Goal: Task Accomplishment & Management: Use online tool/utility

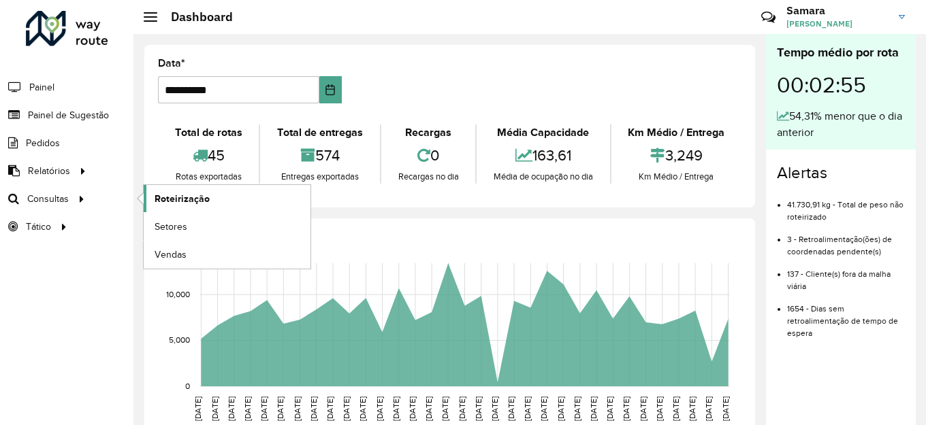
click at [175, 196] on span "Roteirização" at bounding box center [181, 199] width 55 height 14
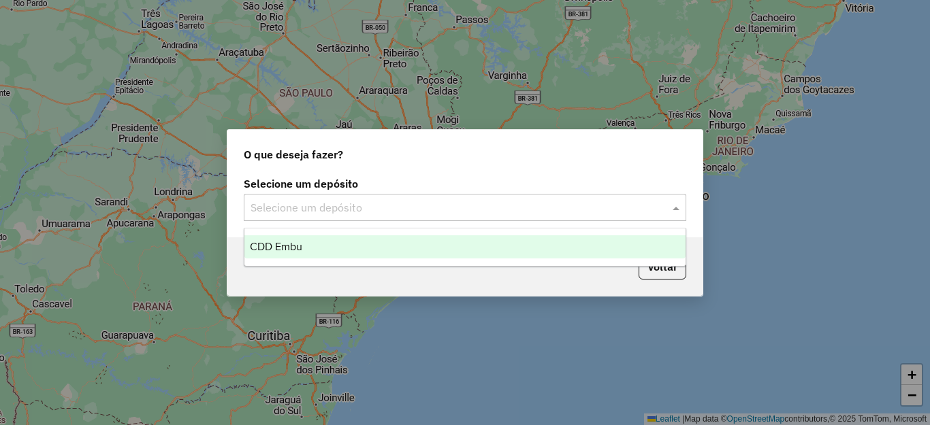
click at [399, 214] on input "text" at bounding box center [451, 208] width 402 height 16
click at [280, 251] on span "CDD Embu" at bounding box center [276, 247] width 52 height 12
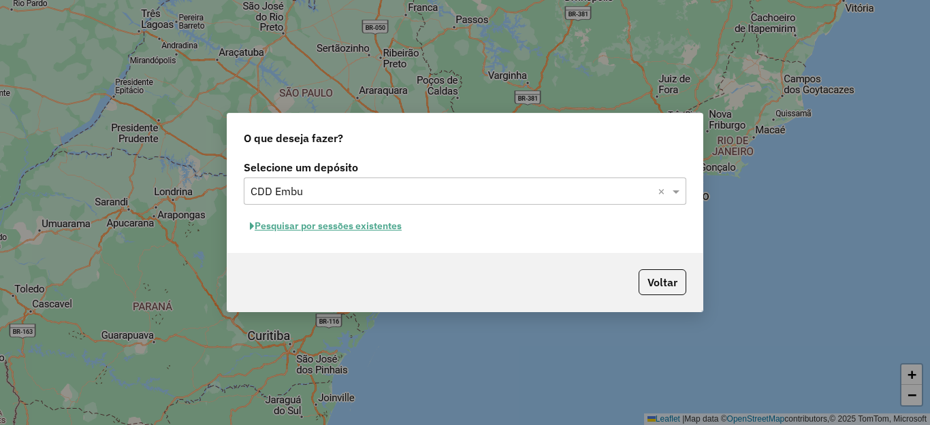
click at [353, 228] on button "Pesquisar por sessões existentes" at bounding box center [326, 226] width 164 height 21
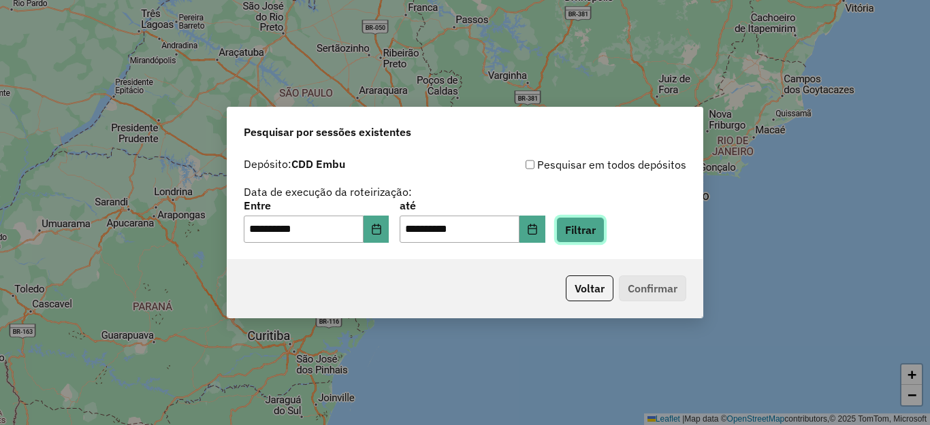
click at [604, 218] on button "Filtrar" at bounding box center [580, 230] width 48 height 26
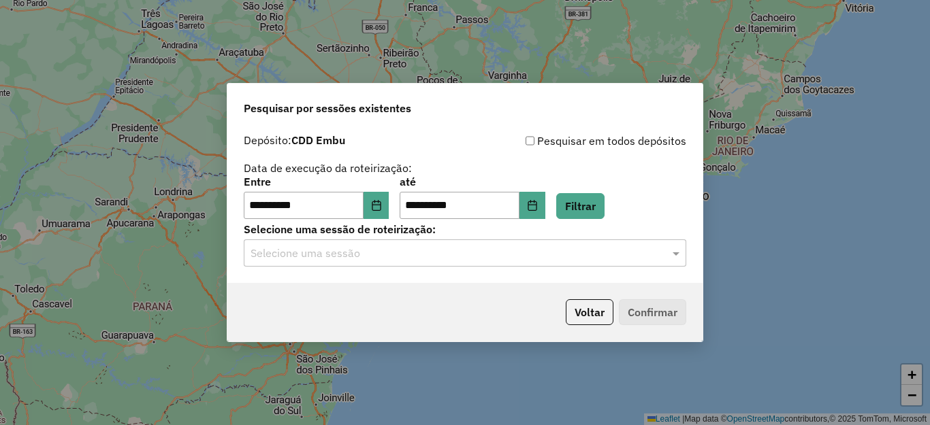
click at [355, 257] on input "text" at bounding box center [451, 254] width 402 height 16
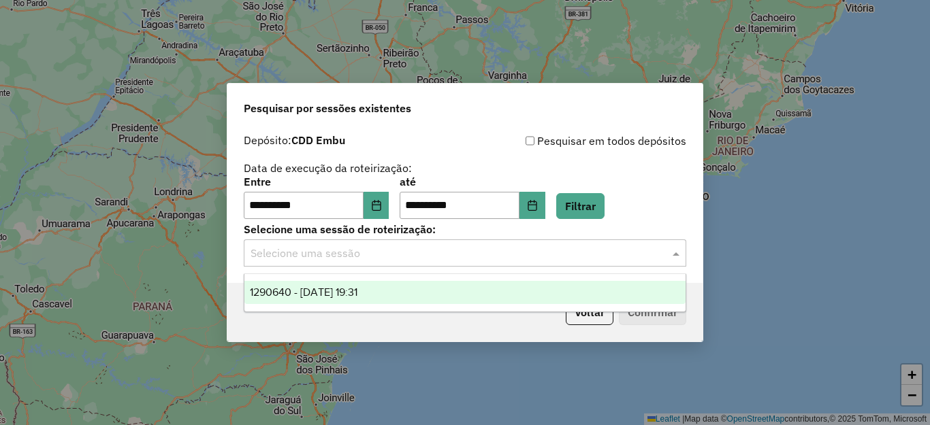
click at [335, 293] on span "1290640 - [DATE] 19:31" at bounding box center [304, 293] width 108 height 12
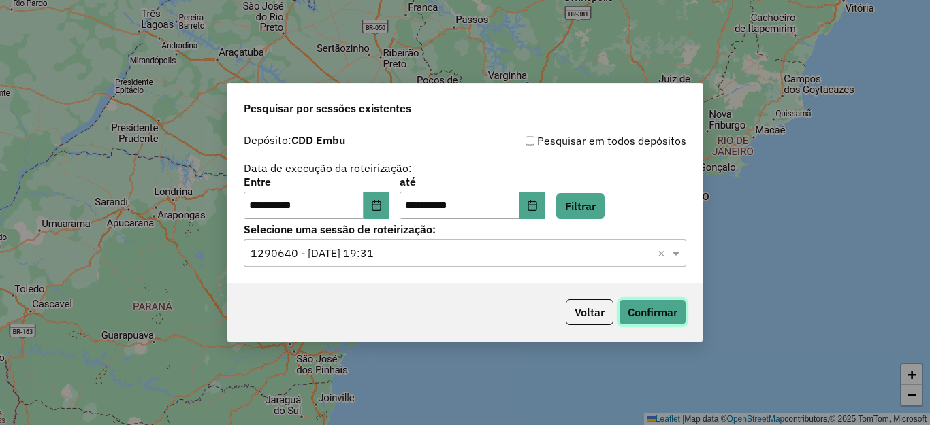
click at [646, 317] on button "Confirmar" at bounding box center [652, 312] width 67 height 26
click at [383, 205] on button "Choose Date" at bounding box center [376, 205] width 26 height 27
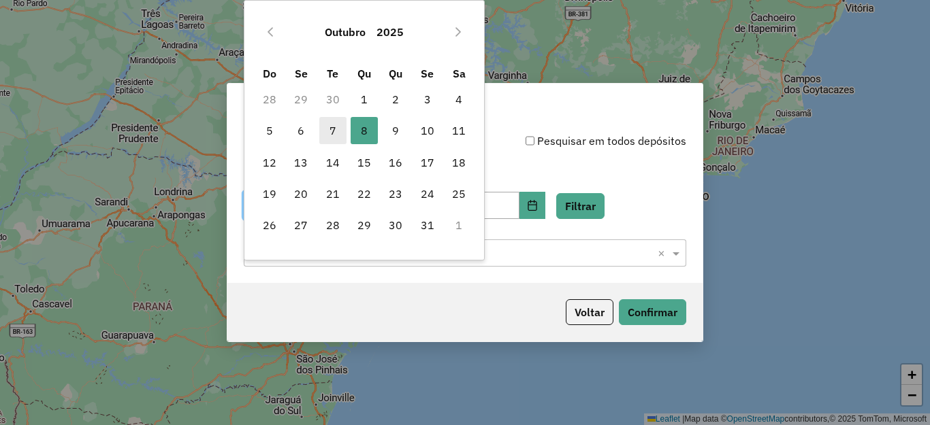
click at [329, 133] on span "7" at bounding box center [332, 130] width 27 height 27
type input "**********"
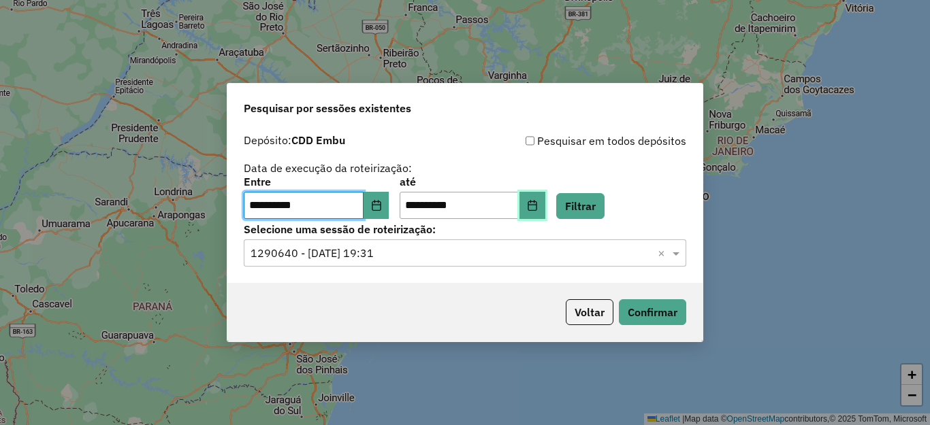
click at [536, 203] on icon "Choose Date" at bounding box center [531, 205] width 9 height 11
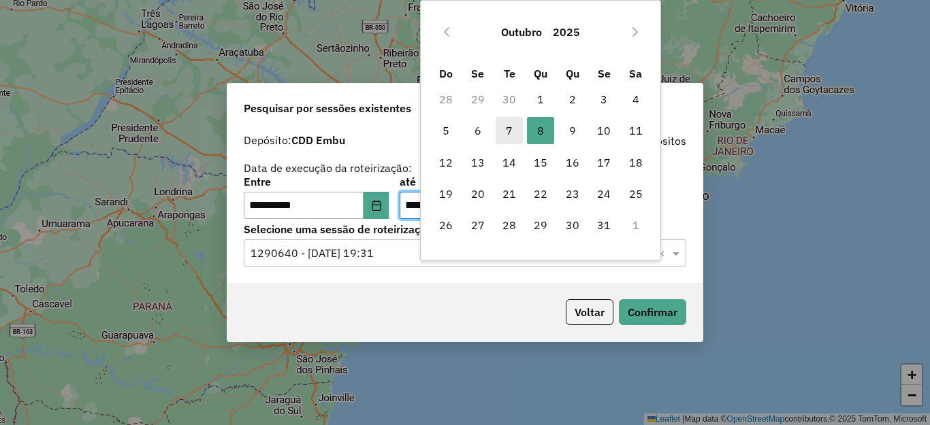
click at [507, 129] on span "7" at bounding box center [508, 130] width 27 height 27
type input "**********"
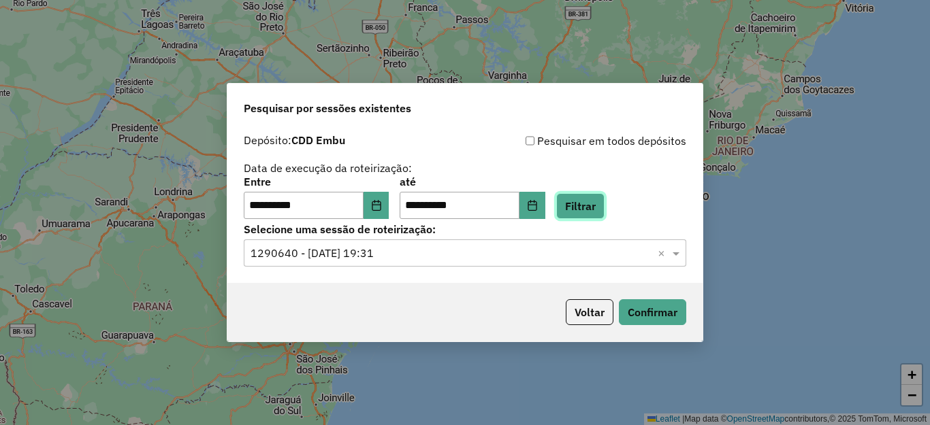
click at [604, 207] on button "Filtrar" at bounding box center [580, 206] width 48 height 26
click at [385, 255] on input "text" at bounding box center [451, 254] width 402 height 16
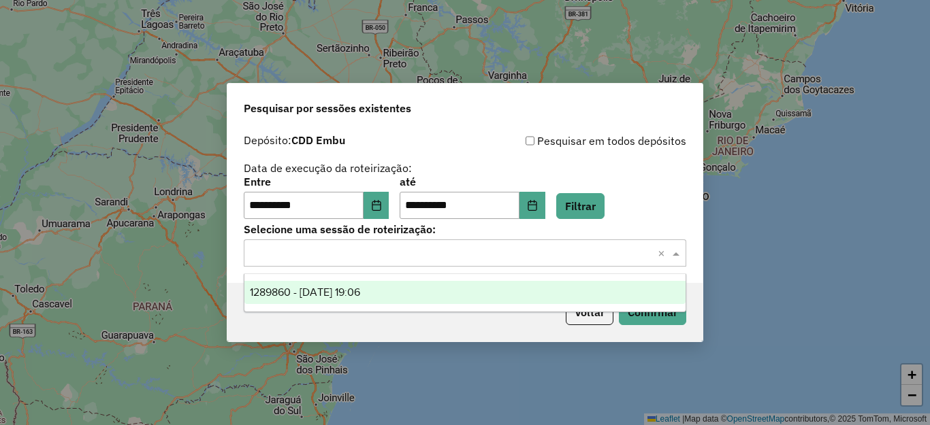
click at [360, 289] on span "1289860 - [DATE] 19:06" at bounding box center [305, 293] width 110 height 12
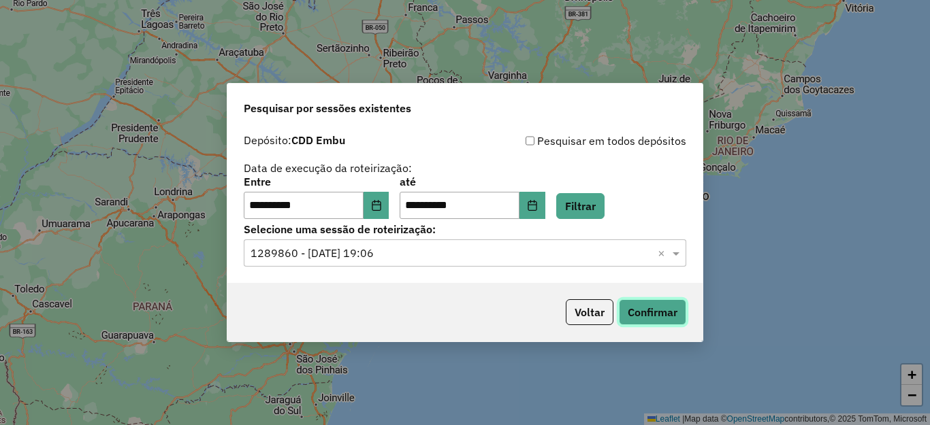
click at [623, 313] on button "Confirmar" at bounding box center [652, 312] width 67 height 26
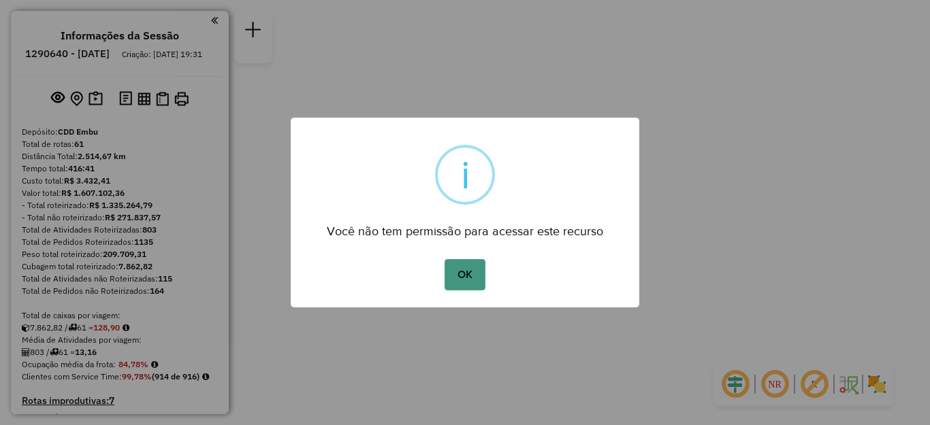
click at [467, 274] on button "OK" at bounding box center [464, 274] width 40 height 31
click at [461, 276] on button "OK" at bounding box center [464, 274] width 40 height 31
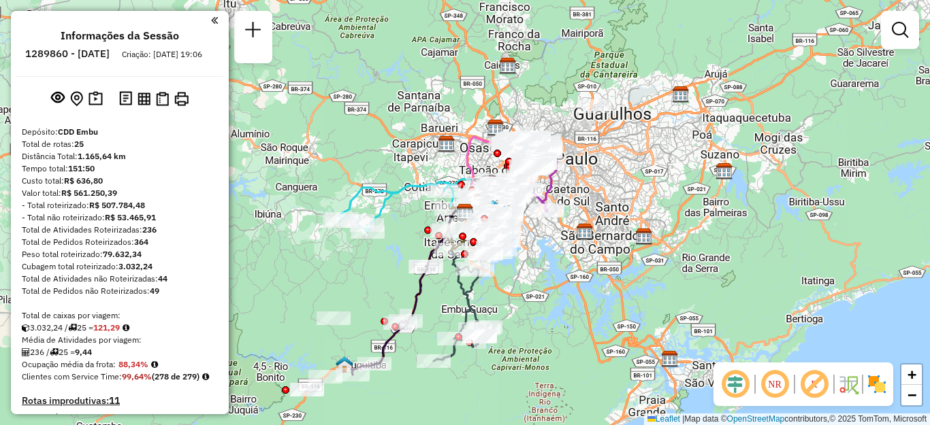
click at [873, 383] on img at bounding box center [877, 385] width 22 height 22
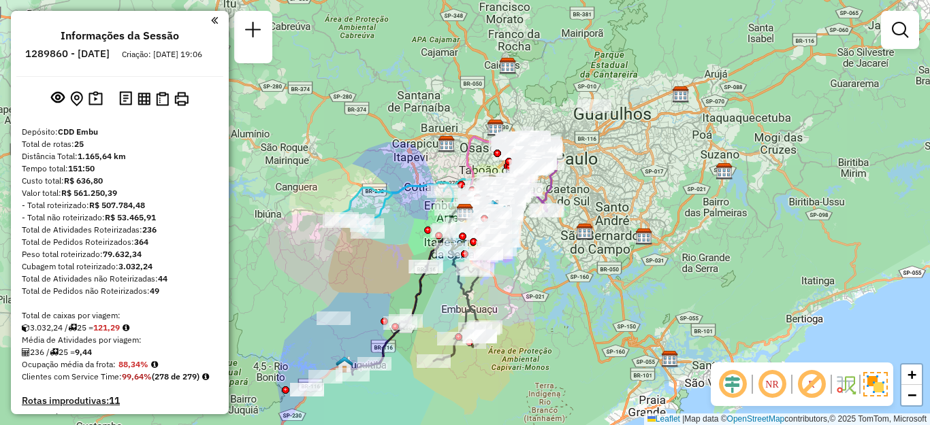
click at [770, 381] on em at bounding box center [771, 384] width 33 height 33
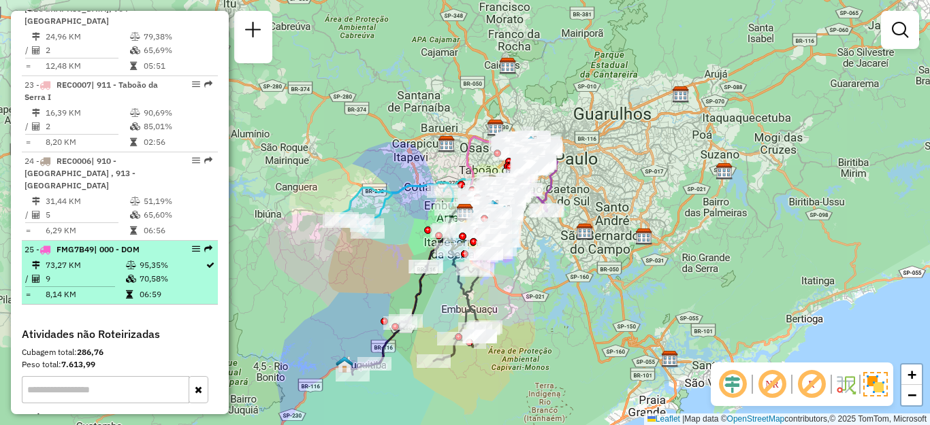
click at [78, 241] on li "25 - FMG7B49 | 000 - DOM 73,27 KM 95,35% / 9 70,58% = 8,14 KM 06:59" at bounding box center [120, 273] width 196 height 64
select select "**********"
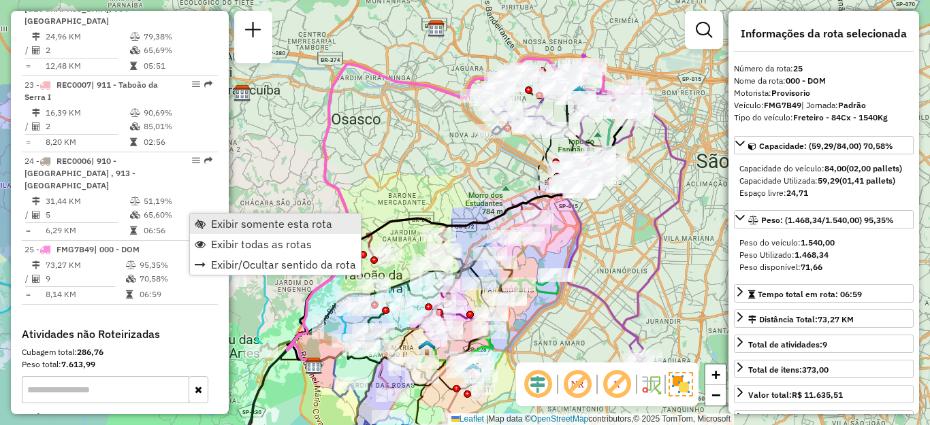
click at [225, 218] on span "Exibir somente esta rota" at bounding box center [271, 223] width 121 height 11
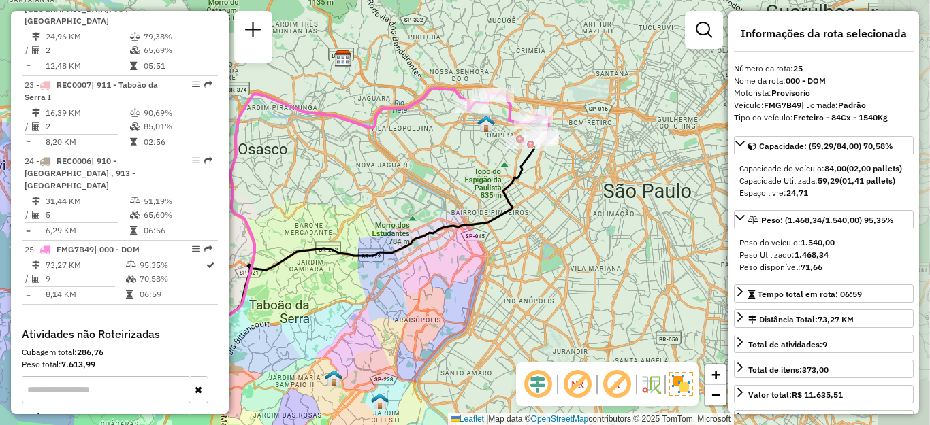
drag, startPoint x: 557, startPoint y: 163, endPoint x: 456, endPoint y: 191, distance: 104.7
click at [460, 191] on div "Janela de atendimento Grade de atendimento Capacidade Transportadoras Veículos …" at bounding box center [465, 212] width 930 height 425
